Goal: Task Accomplishment & Management: Manage account settings

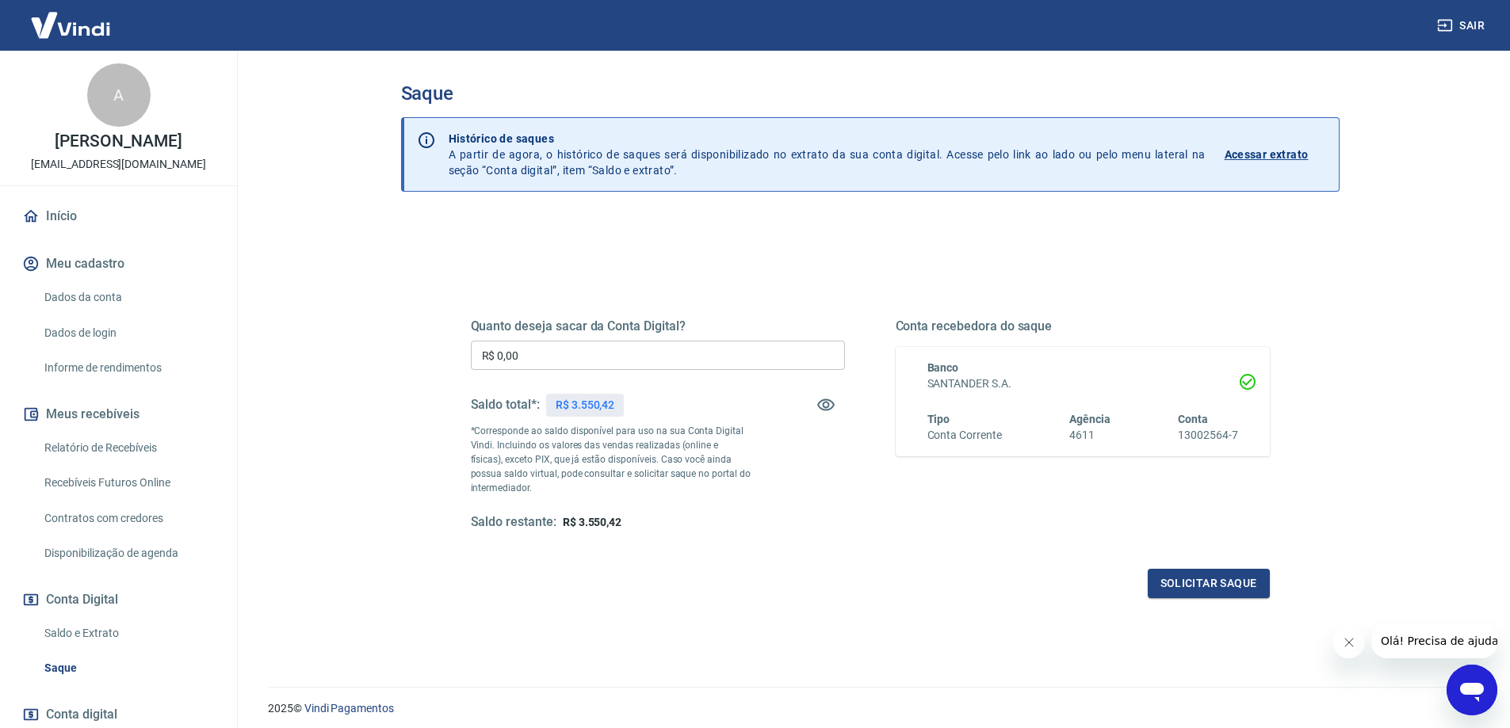
click at [619, 352] on input "R$ 0,00" at bounding box center [658, 355] width 374 height 29
type input "R$ 3.550,42"
click at [1229, 589] on button "Solicitar saque" at bounding box center [1209, 583] width 122 height 29
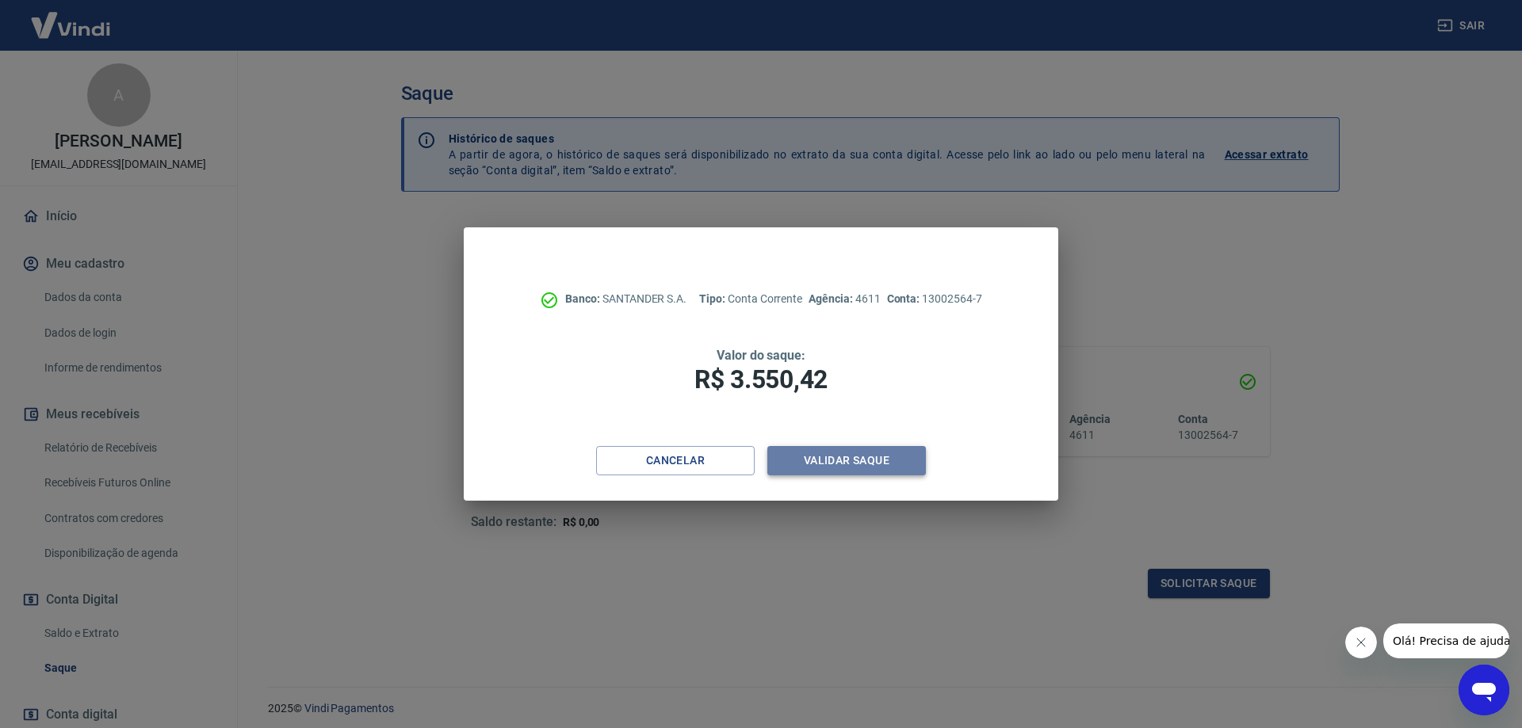
click at [848, 467] on button "Validar saque" at bounding box center [846, 460] width 159 height 29
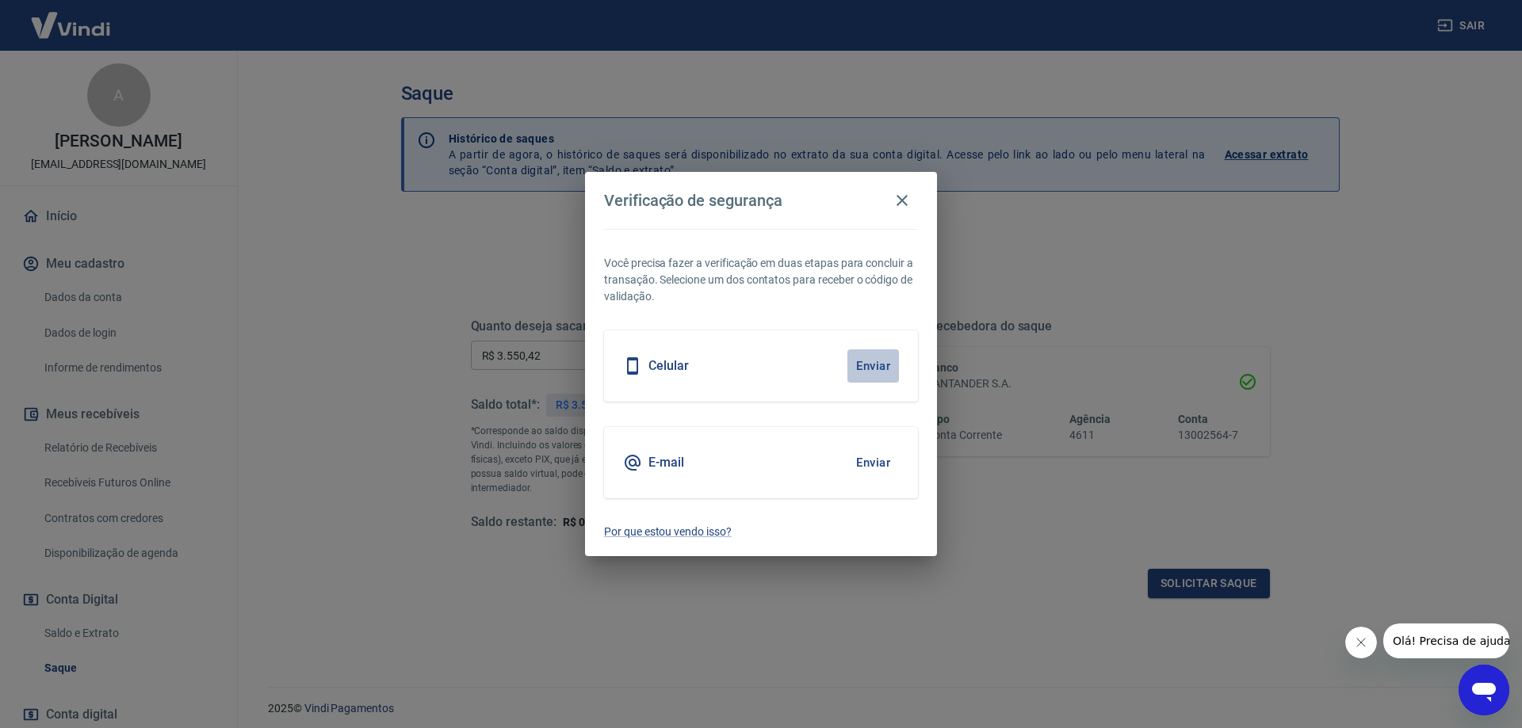
click at [885, 361] on button "Enviar" at bounding box center [873, 366] width 52 height 33
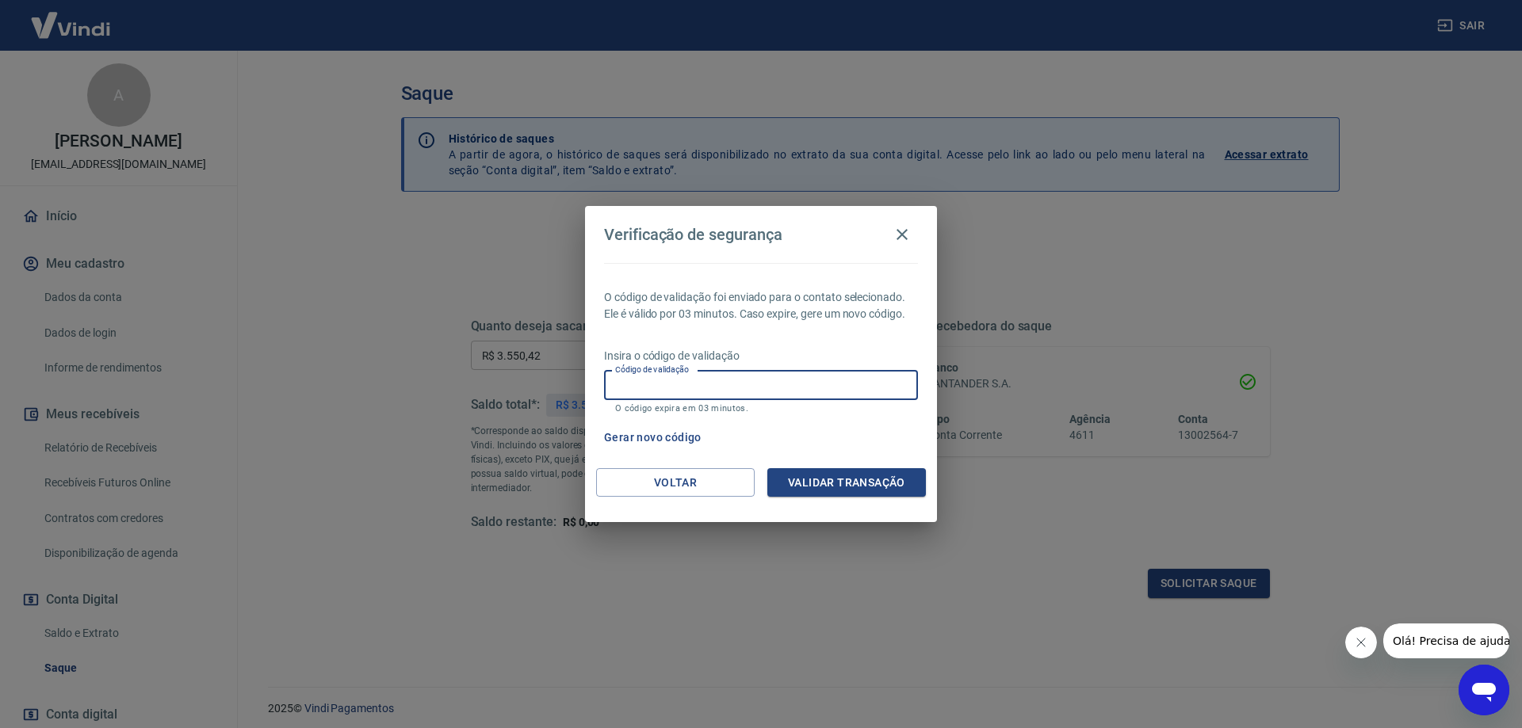
click at [723, 372] on input "Código de validação" at bounding box center [761, 385] width 314 height 29
type input "450692"
drag, startPoint x: 841, startPoint y: 446, endPoint x: 839, endPoint y: 456, distance: 9.6
click at [842, 449] on div "Gerar novo código" at bounding box center [758, 437] width 320 height 29
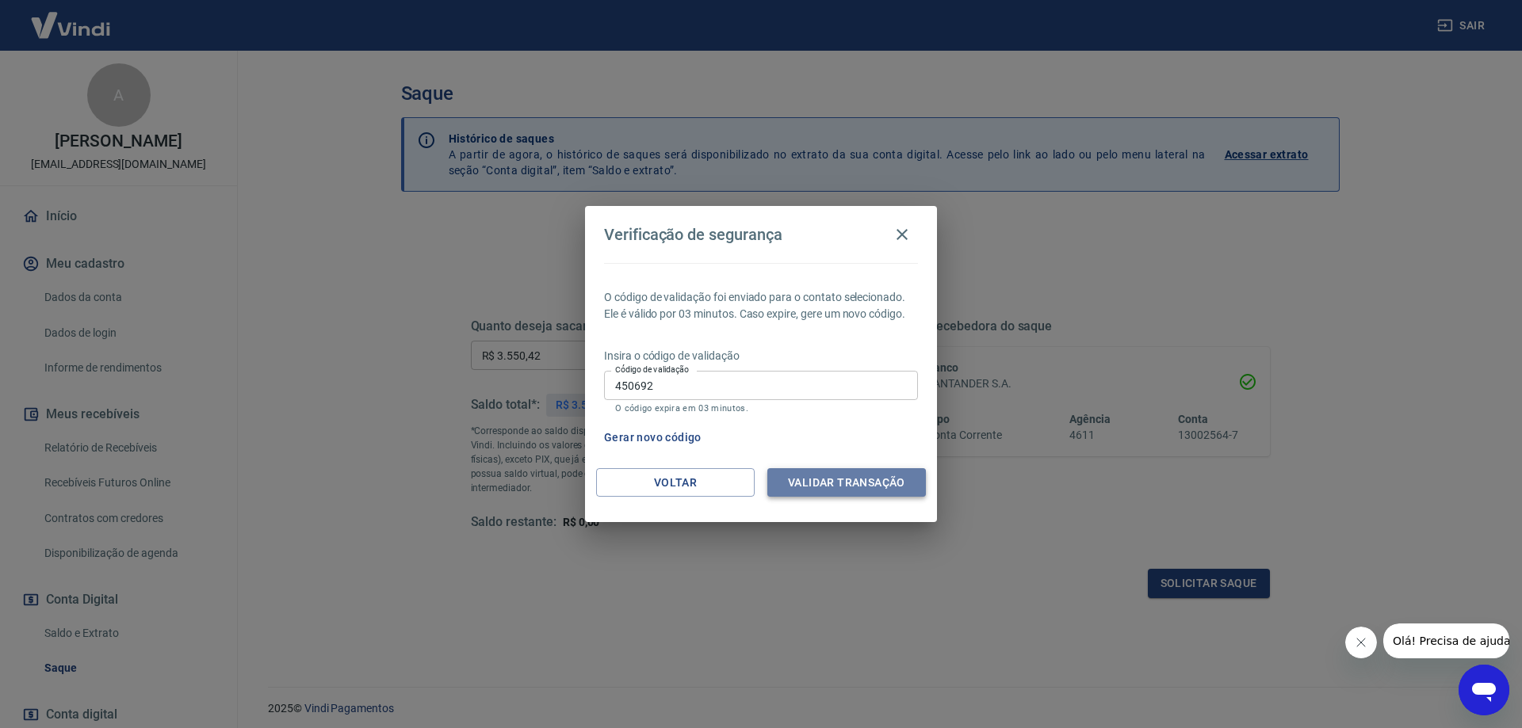
click at [835, 481] on button "Validar transação" at bounding box center [846, 482] width 159 height 29
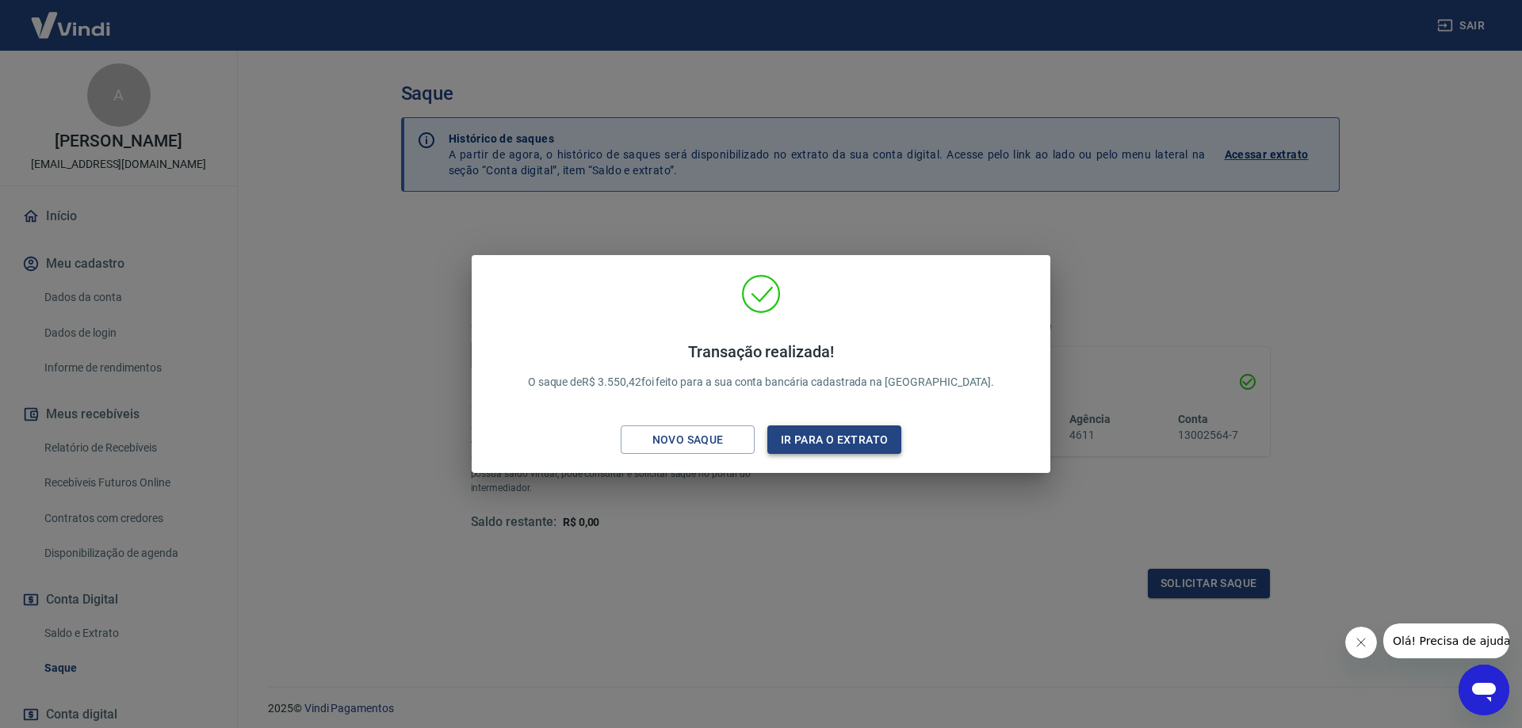
click at [830, 432] on button "Ir para o extrato" at bounding box center [834, 440] width 134 height 29
